Goal: Information Seeking & Learning: Understand process/instructions

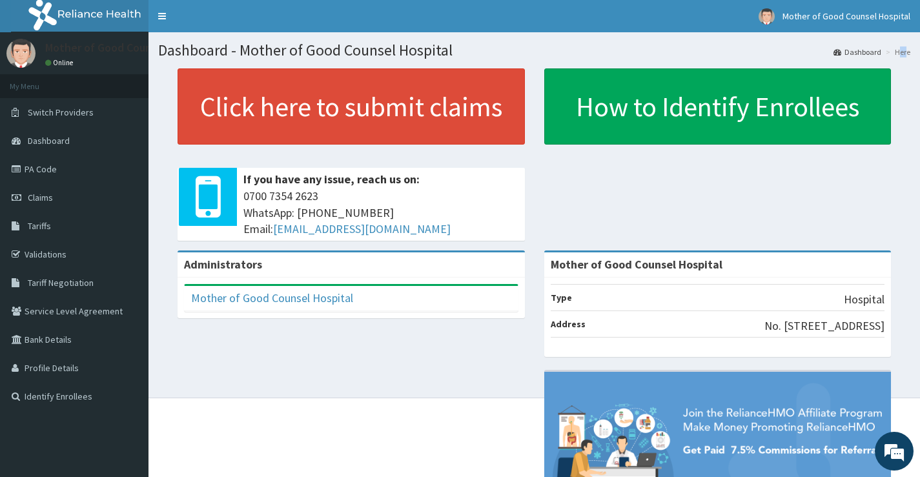
click at [906, 55] on li "Here" at bounding box center [896, 51] width 28 height 11
click at [902, 51] on li "Here" at bounding box center [896, 51] width 28 height 11
click at [907, 52] on li "Here" at bounding box center [896, 51] width 28 height 11
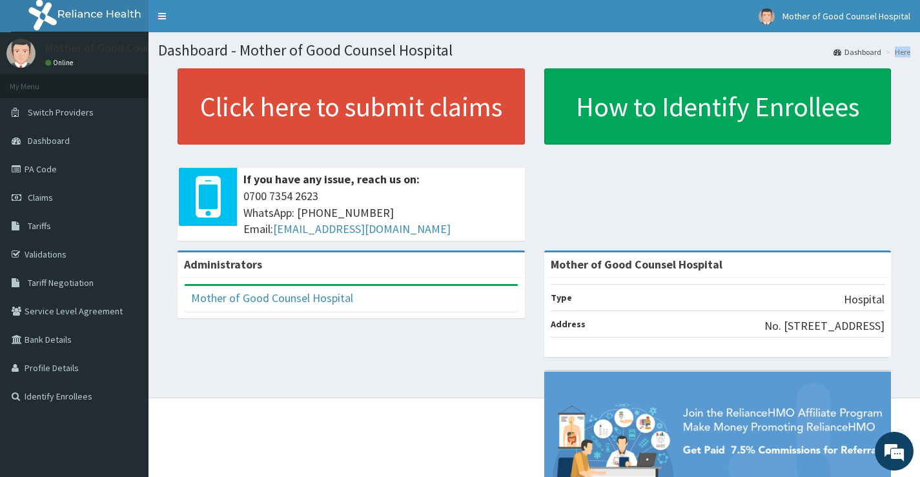
click at [900, 52] on li "Here" at bounding box center [896, 51] width 28 height 11
click at [880, 55] on link "Dashboard" at bounding box center [857, 51] width 48 height 11
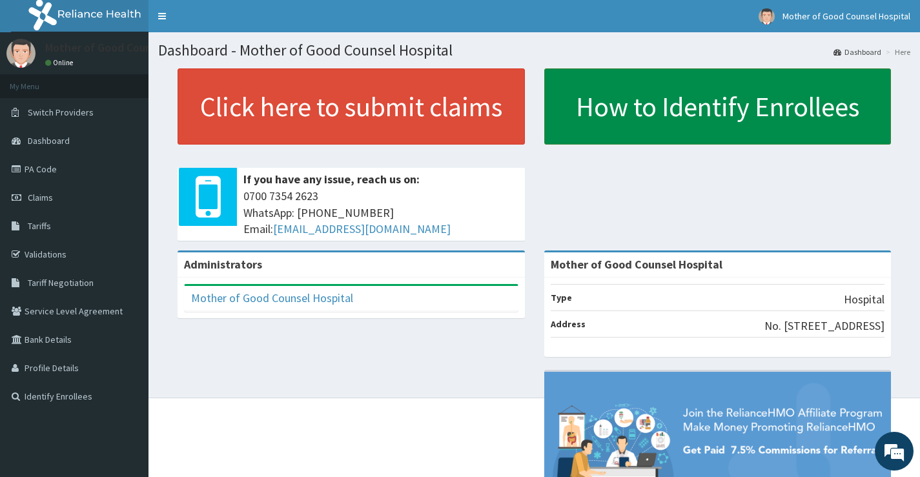
click at [749, 115] on link "How to Identify Enrollees" at bounding box center [717, 106] width 347 height 76
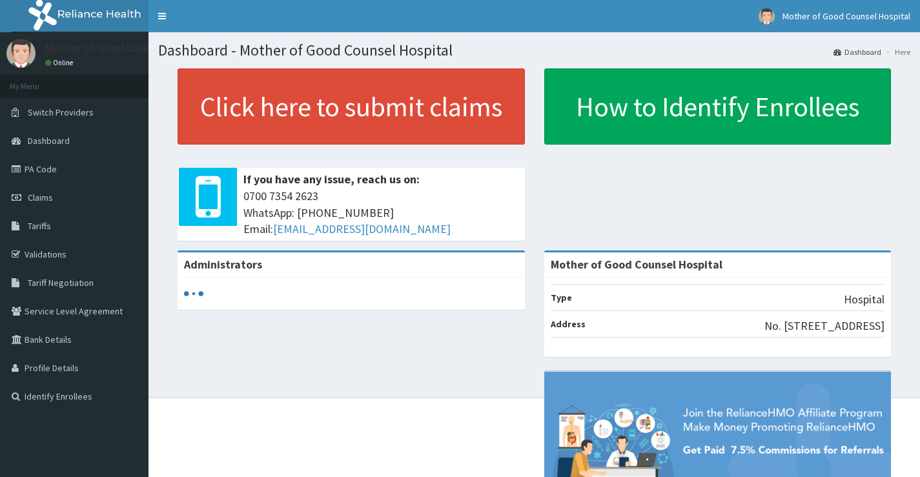
click at [861, 56] on link "Dashboard" at bounding box center [857, 51] width 48 height 11
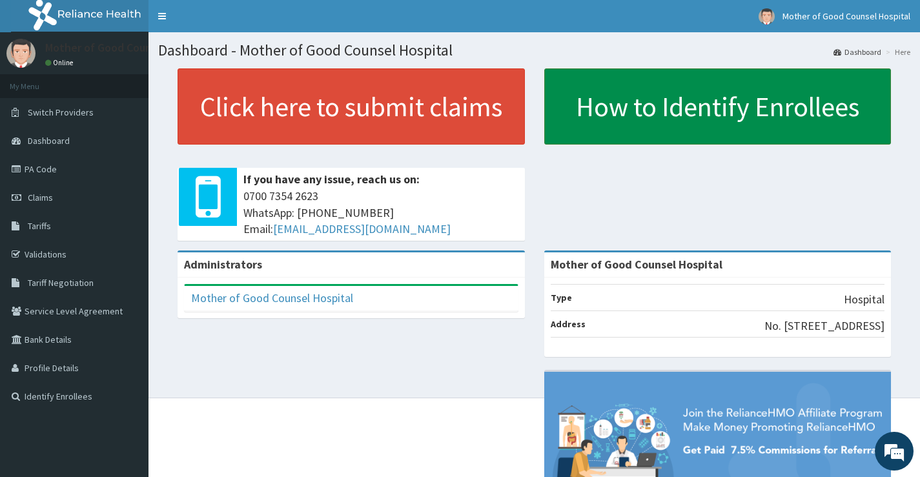
click at [614, 105] on link "How to Identify Enrollees" at bounding box center [717, 106] width 347 height 76
